Goal: Navigation & Orientation: Find specific page/section

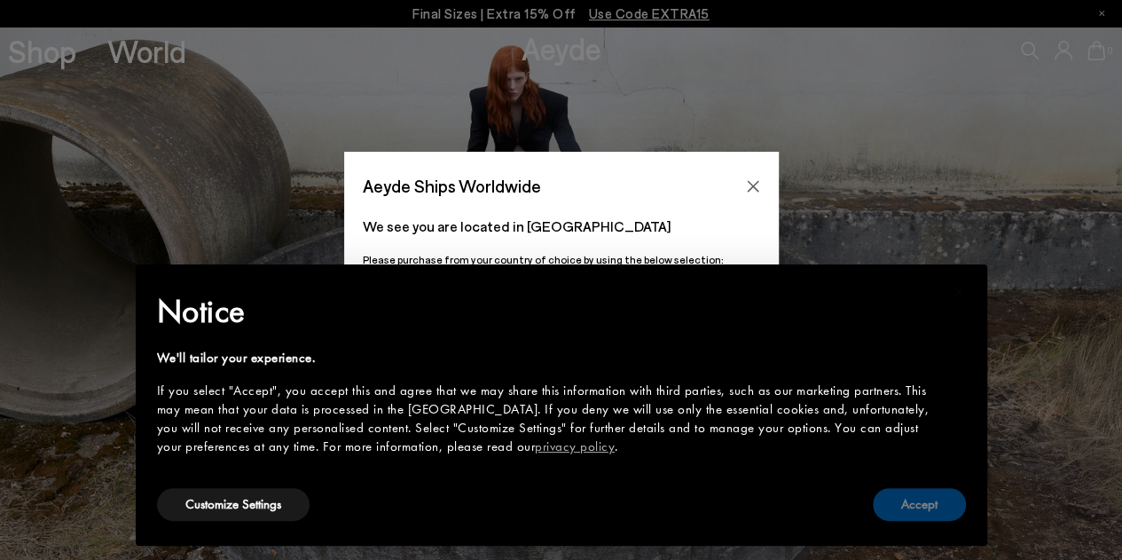
click at [914, 503] on button "Accept" at bounding box center [919, 504] width 93 height 33
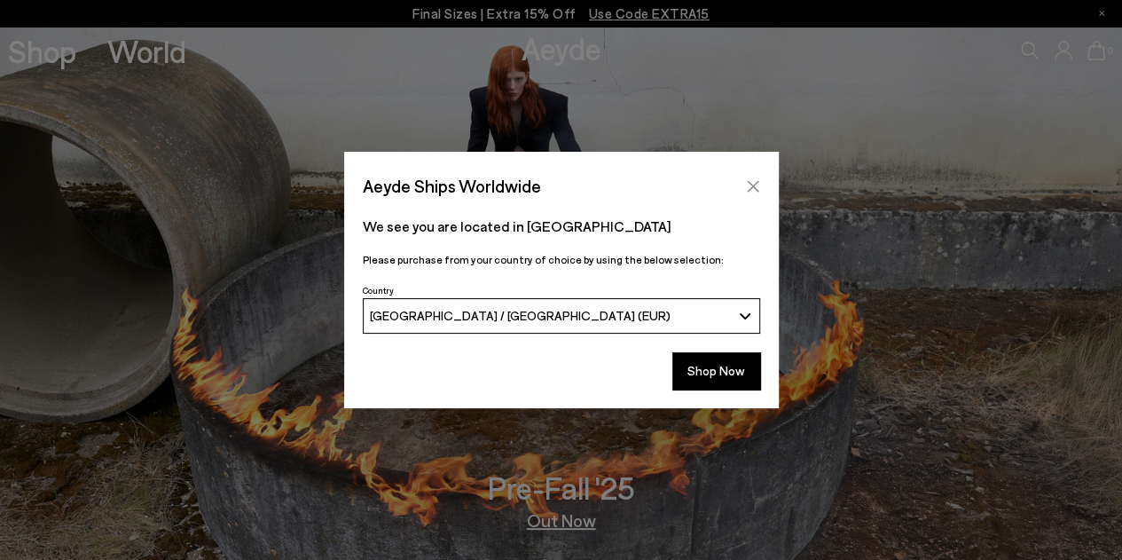
click at [752, 185] on icon "Close" at bounding box center [753, 186] width 12 height 12
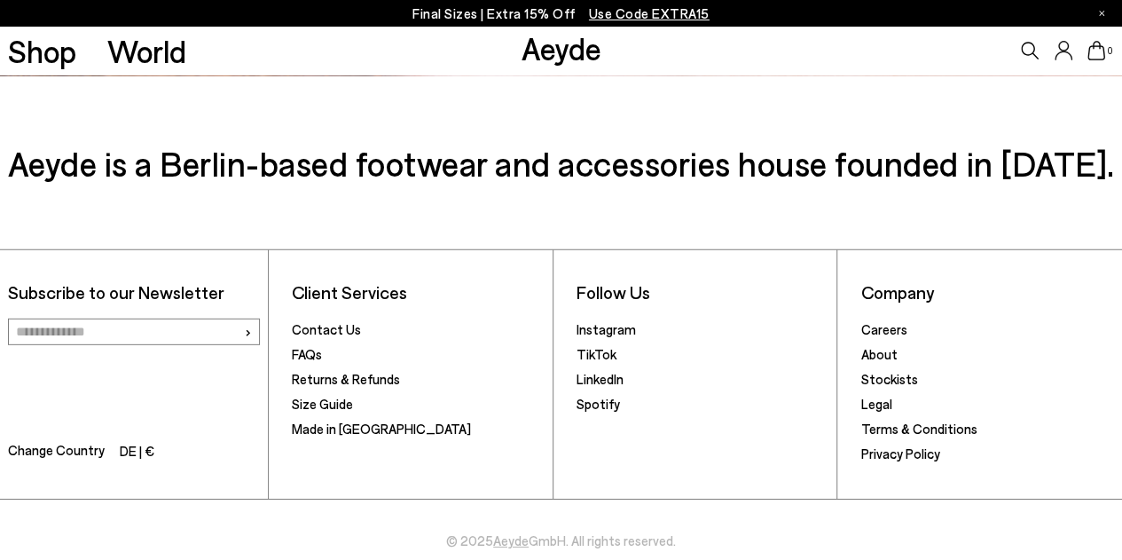
scroll to position [2553, 0]
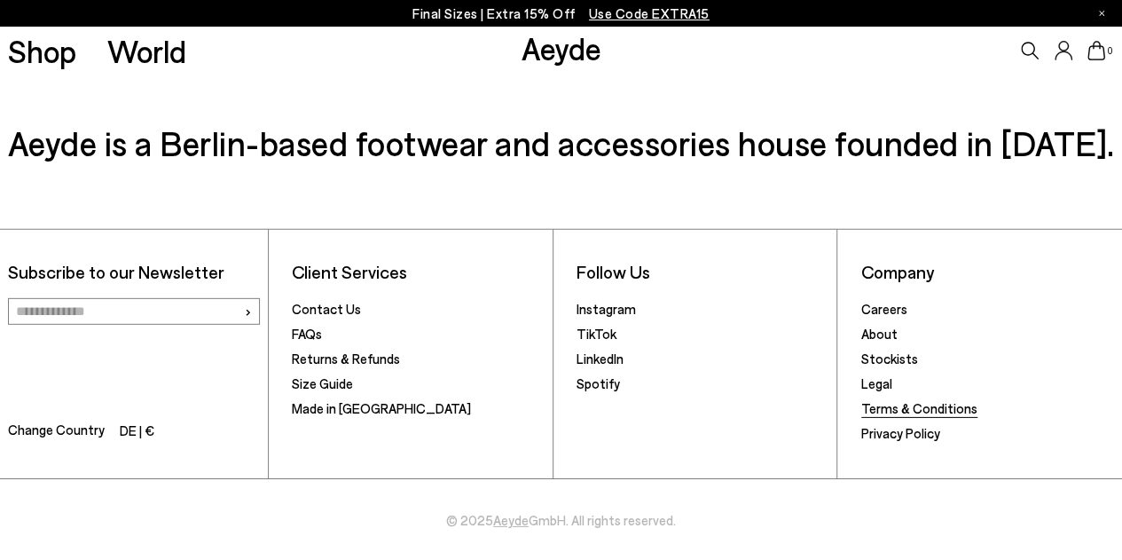
click at [891, 409] on link "Terms & Conditions" at bounding box center [919, 408] width 116 height 16
click at [887, 432] on link "Privacy Policy" at bounding box center [900, 433] width 79 height 16
click at [896, 408] on link "Terms & Conditions" at bounding box center [919, 408] width 116 height 16
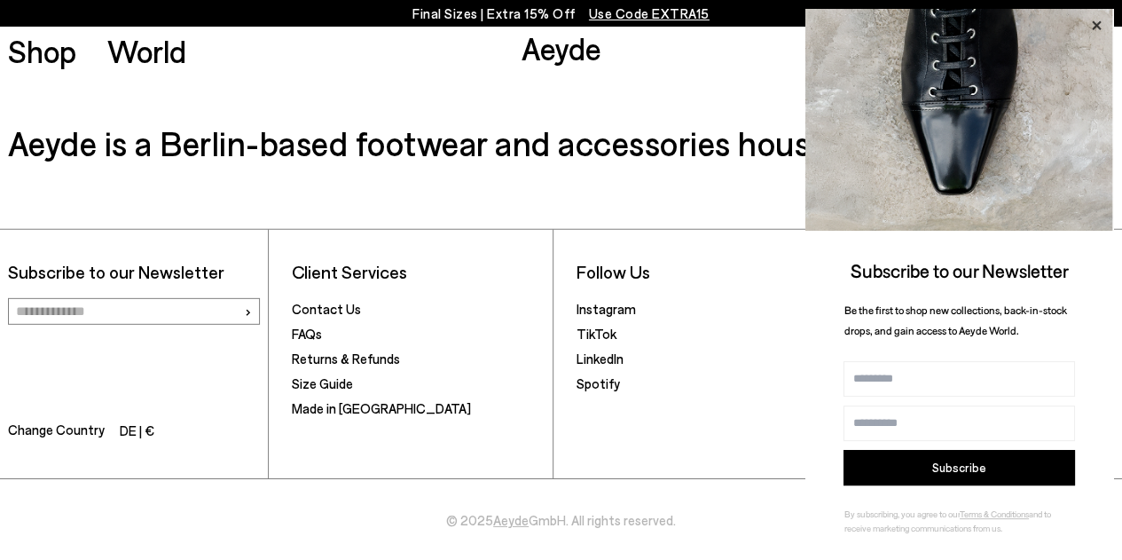
click at [1094, 24] on icon at bounding box center [1096, 25] width 23 height 23
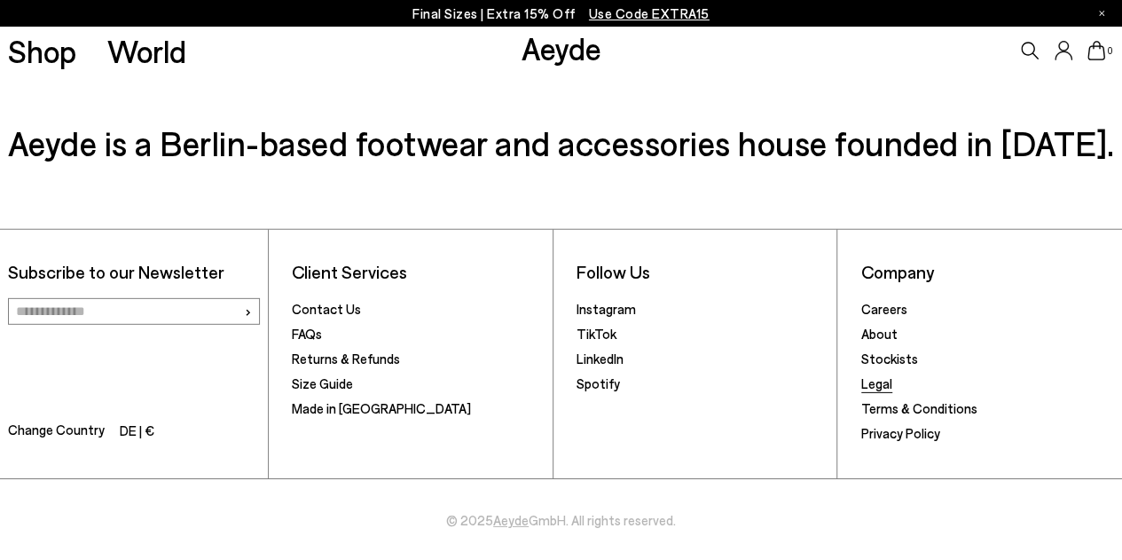
click at [868, 387] on link "Legal" at bounding box center [876, 383] width 31 height 16
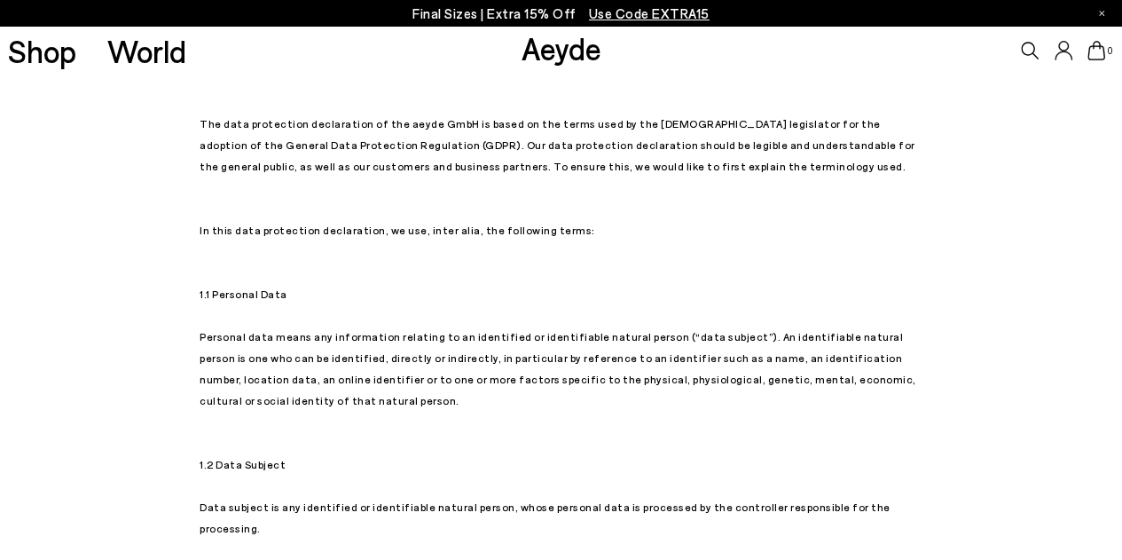
scroll to position [527, 0]
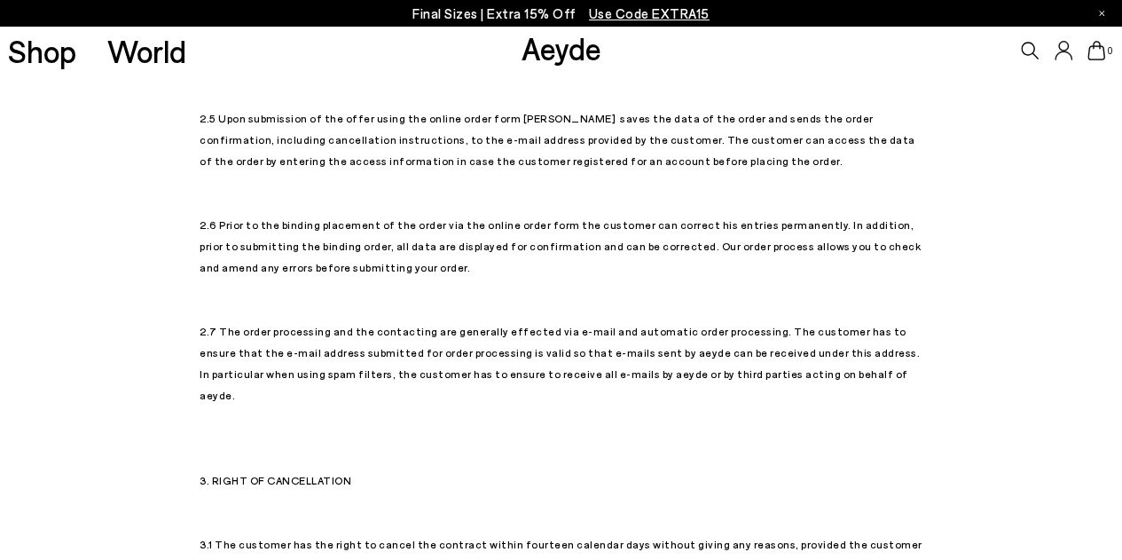
scroll to position [841, 0]
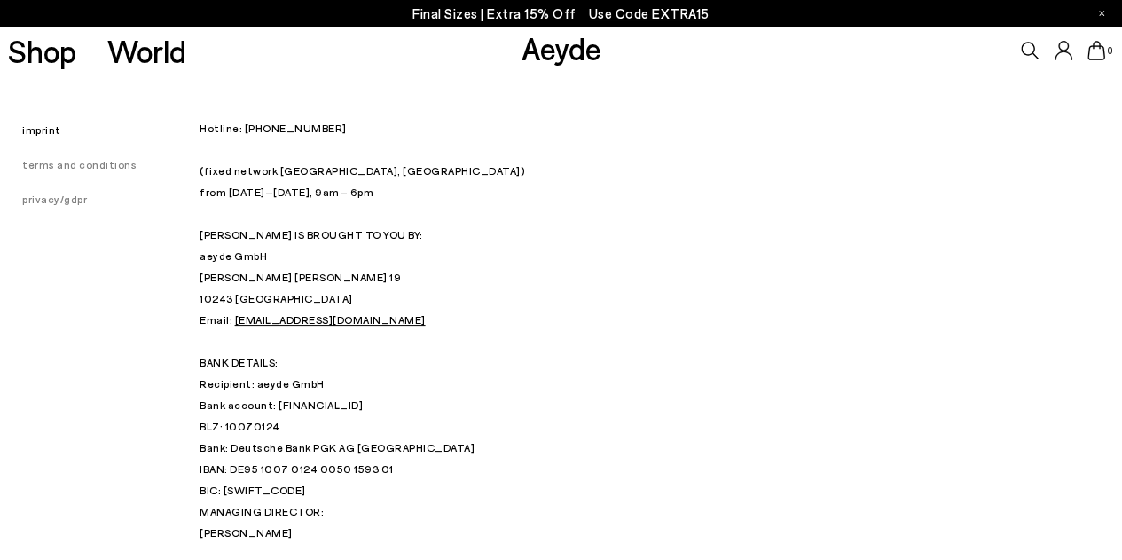
click at [218, 152] on p "Hotline: +49 (0) 30 34 655 808 (fixed network Berlin, Germany) from Monday – Fr…" at bounding box center [561, 308] width 723 height 383
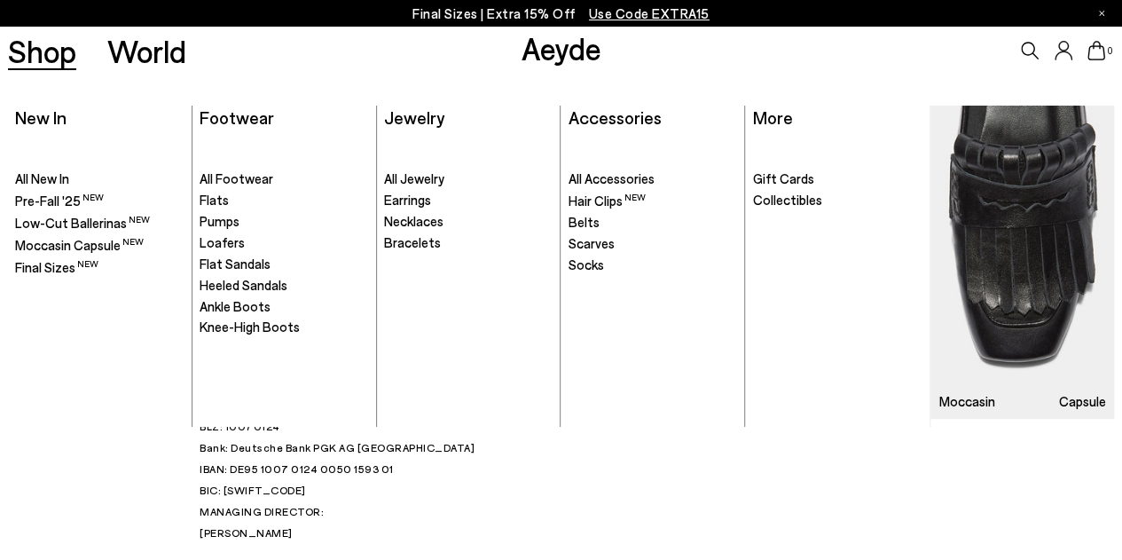
click at [57, 49] on link "Shop" at bounding box center [42, 50] width 68 height 31
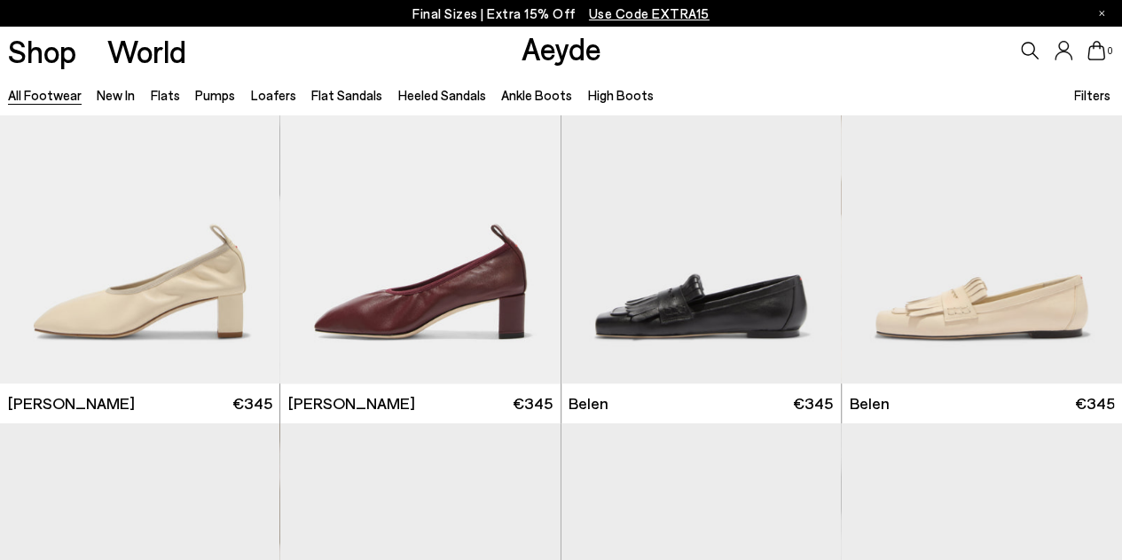
scroll to position [446, 0]
